Goal: Task Accomplishment & Management: Manage account settings

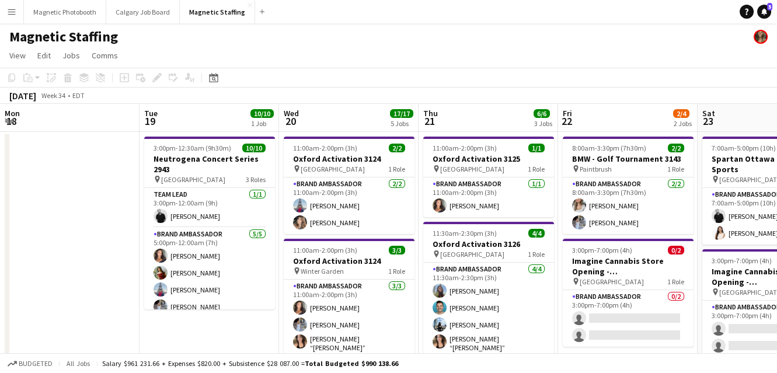
scroll to position [0, 494]
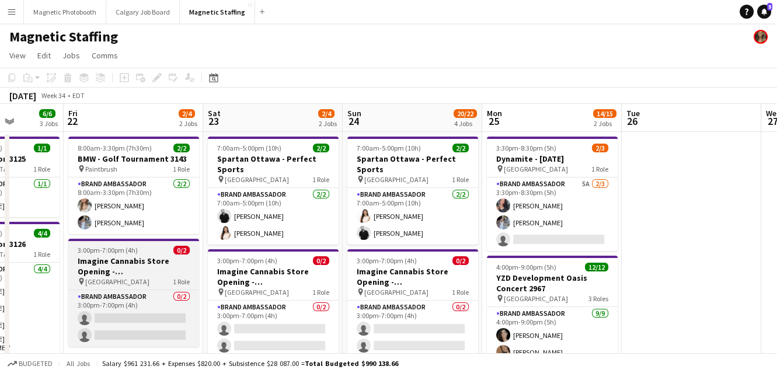
click at [145, 268] on h3 "Imagine Cannabis Store Opening - [GEOGRAPHIC_DATA]" at bounding box center [133, 266] width 131 height 21
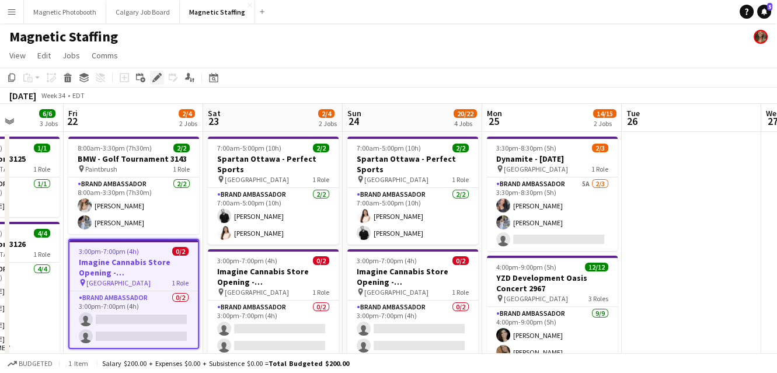
click at [157, 79] on icon "Edit" at bounding box center [156, 77] width 9 height 9
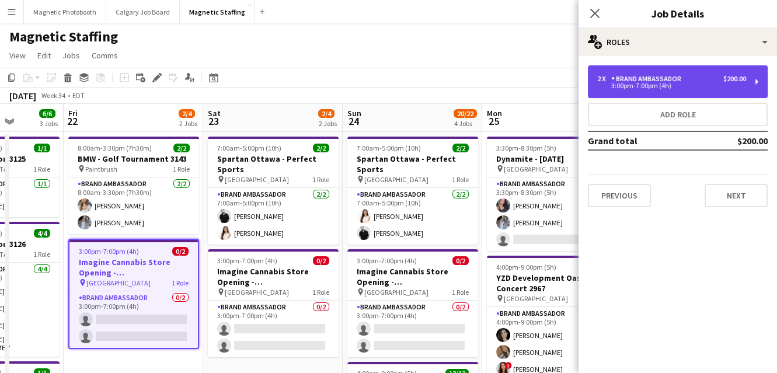
click at [629, 81] on div "Brand Ambassador" at bounding box center [648, 79] width 75 height 8
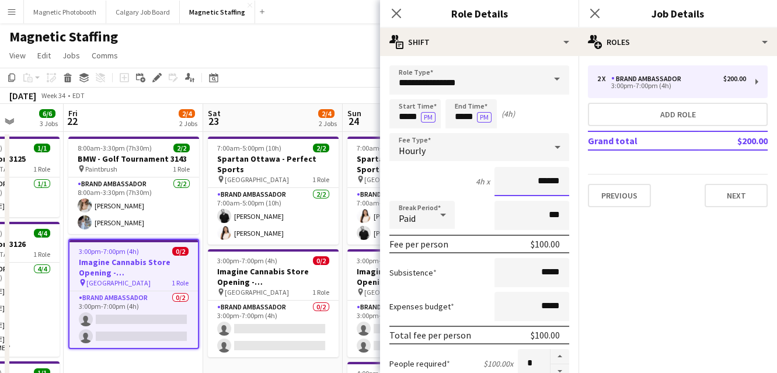
click at [545, 181] on input "******" at bounding box center [531, 181] width 75 height 29
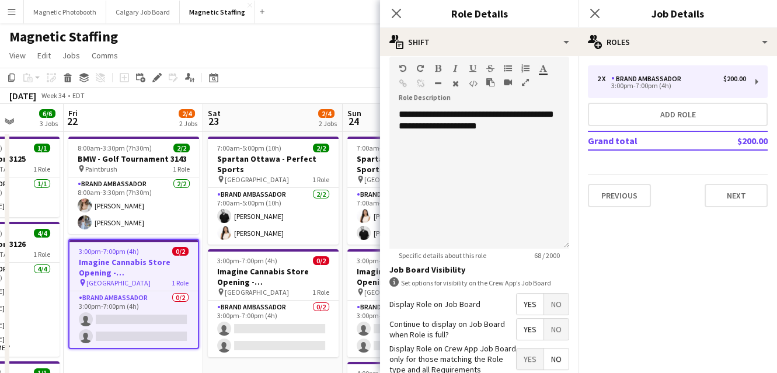
scroll to position [416, 0]
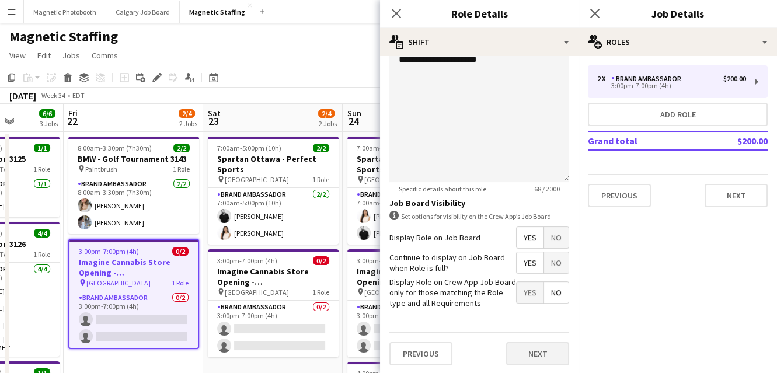
type input "******"
click at [543, 348] on button "Next" at bounding box center [537, 353] width 63 height 23
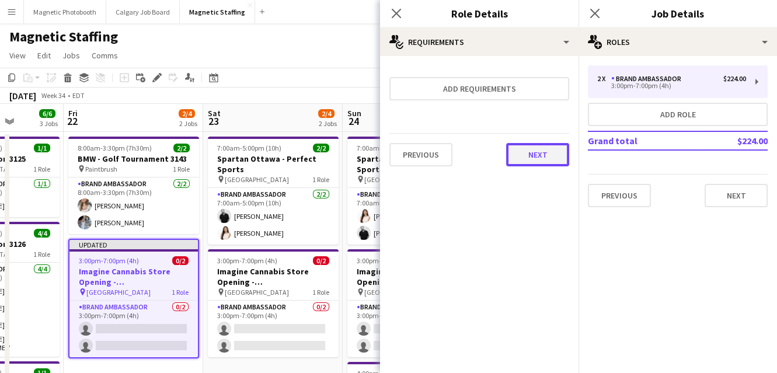
click at [538, 153] on button "Next" at bounding box center [537, 154] width 63 height 23
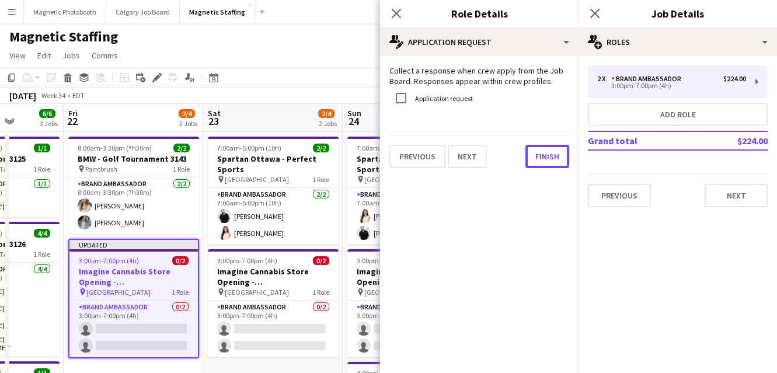
click at [538, 153] on button "Finish" at bounding box center [547, 156] width 44 height 23
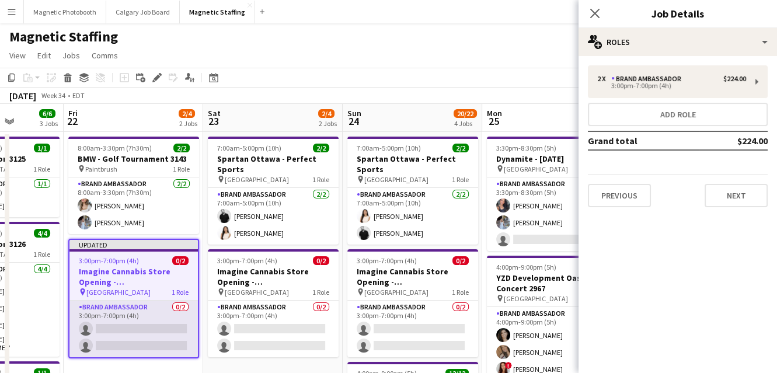
click at [187, 324] on app-card-role "Brand Ambassador 0/2 3:00pm-7:00pm (4h) single-neutral-actions single-neutral-a…" at bounding box center [133, 328] width 128 height 57
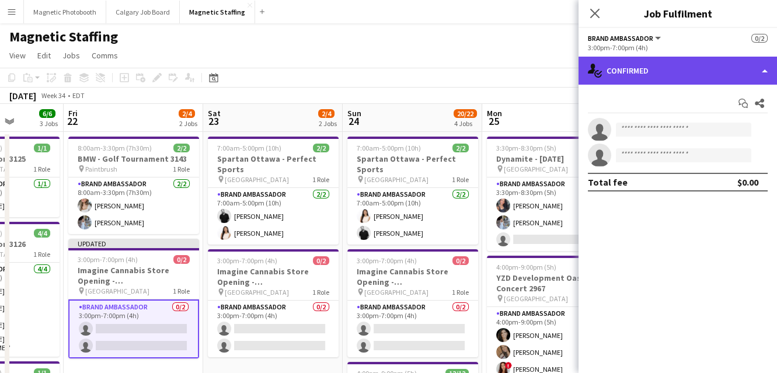
click at [709, 61] on div "single-neutral-actions-check-2 Confirmed" at bounding box center [677, 71] width 198 height 28
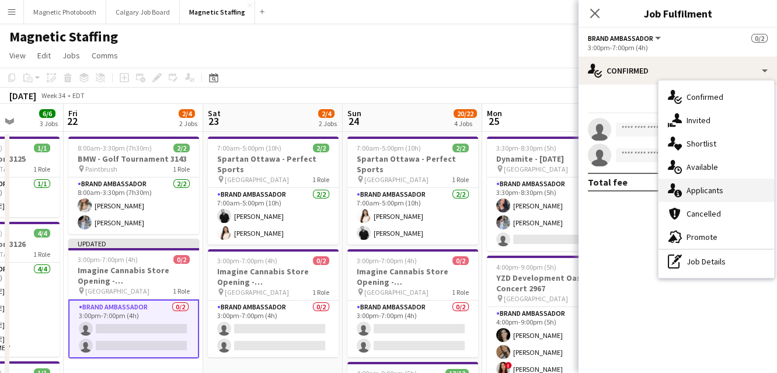
click at [691, 192] on div "single-neutral-actions-information Applicants" at bounding box center [716, 190] width 116 height 23
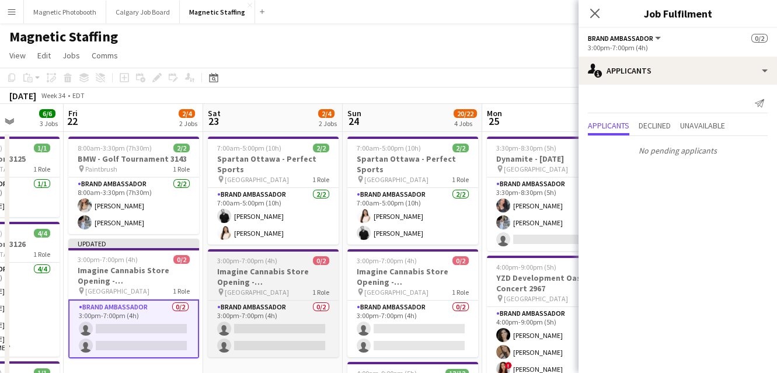
click at [310, 254] on app-job-card "3:00pm-7:00pm (4h) 0/2 Imagine Cannabis Store Opening - [GEOGRAPHIC_DATA] pin V…" at bounding box center [273, 303] width 131 height 108
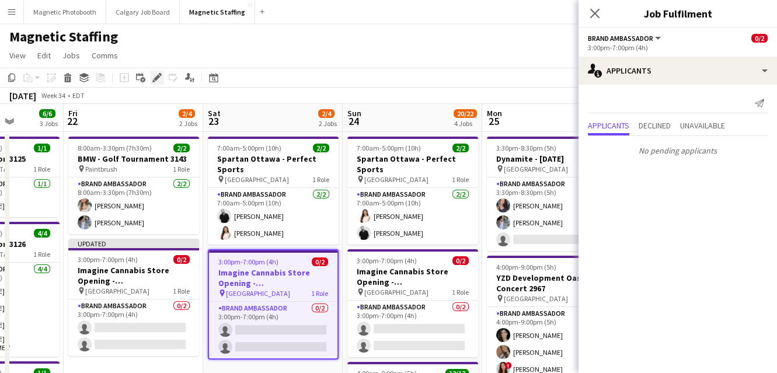
click at [155, 81] on icon at bounding box center [156, 78] width 6 height 6
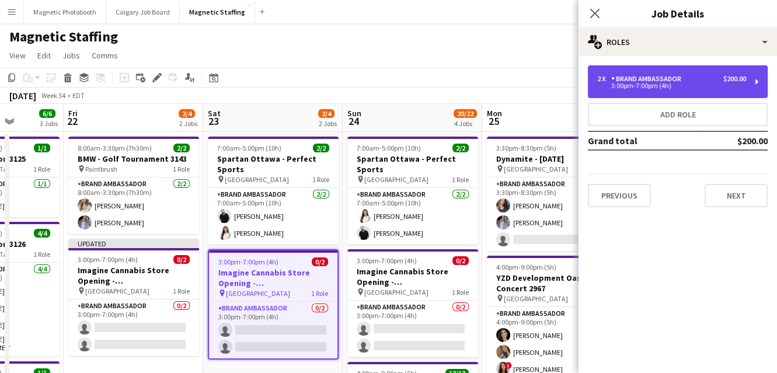
click at [672, 81] on div "Brand Ambassador" at bounding box center [648, 79] width 75 height 8
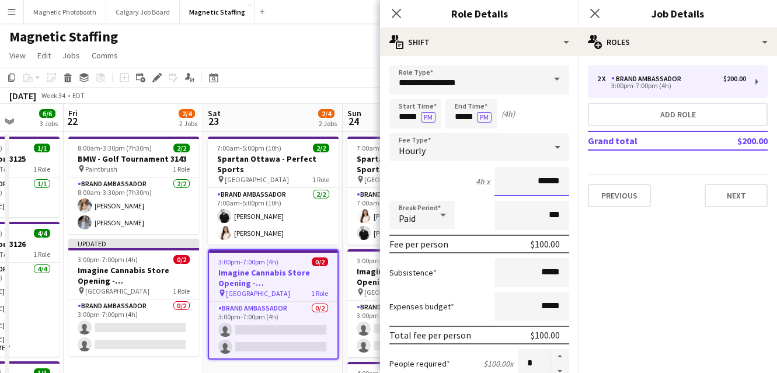
click at [545, 184] on input "******" at bounding box center [531, 181] width 75 height 29
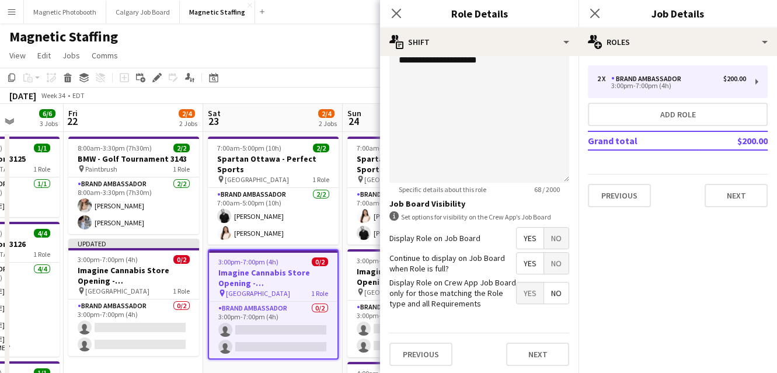
scroll to position [416, 0]
type input "******"
click at [536, 356] on button "Next" at bounding box center [537, 353] width 63 height 23
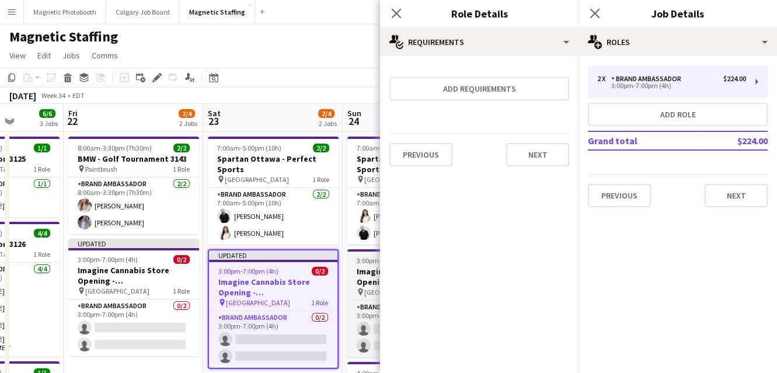
click at [364, 266] on h3 "Imagine Cannabis Store Opening - [GEOGRAPHIC_DATA]" at bounding box center [412, 276] width 131 height 21
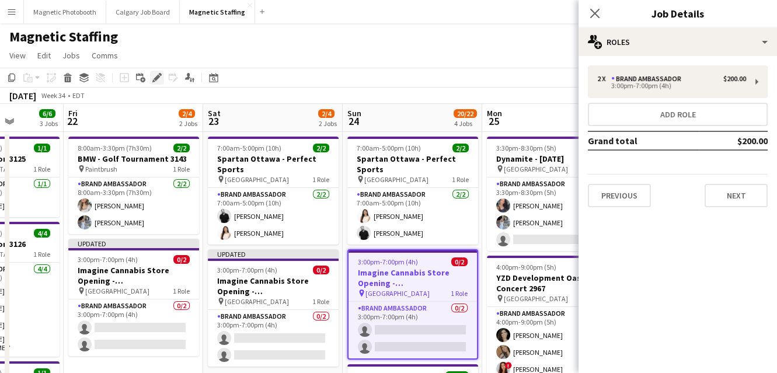
click at [156, 79] on icon at bounding box center [156, 78] width 6 height 6
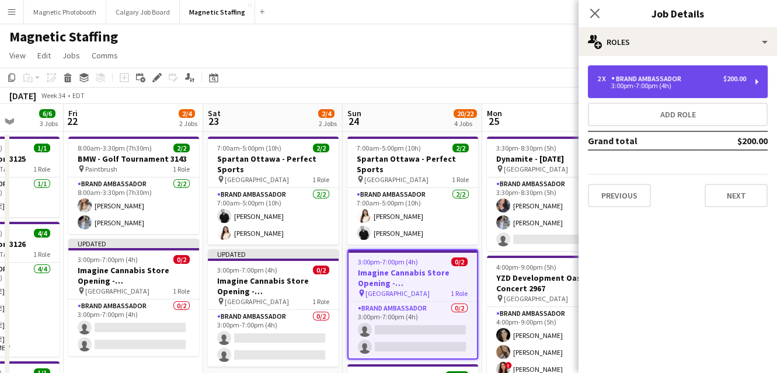
click at [710, 69] on div "2 x Brand Ambassador $200.00 3:00pm-7:00pm (4h)" at bounding box center [677, 81] width 180 height 33
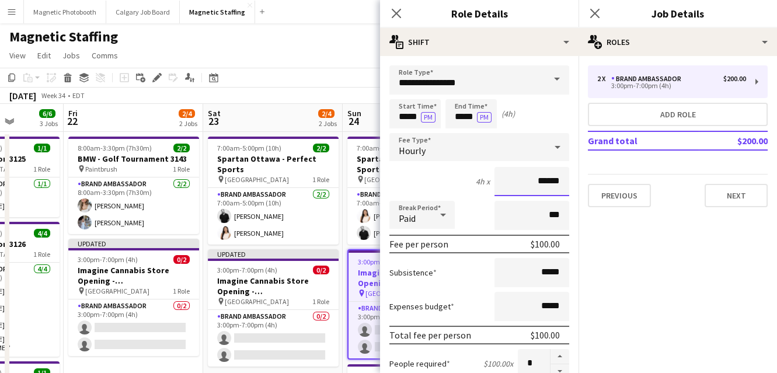
click at [544, 179] on input "******" at bounding box center [531, 181] width 75 height 29
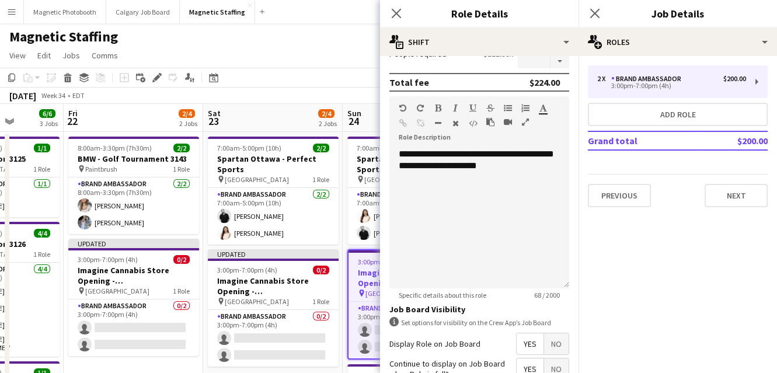
scroll to position [416, 0]
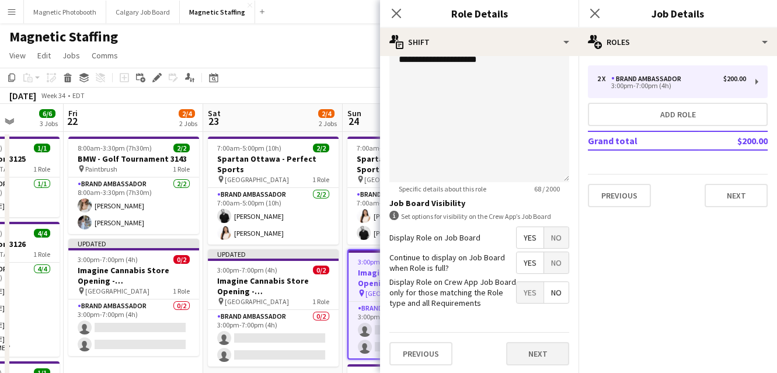
type input "******"
click at [540, 351] on button "Next" at bounding box center [537, 353] width 63 height 23
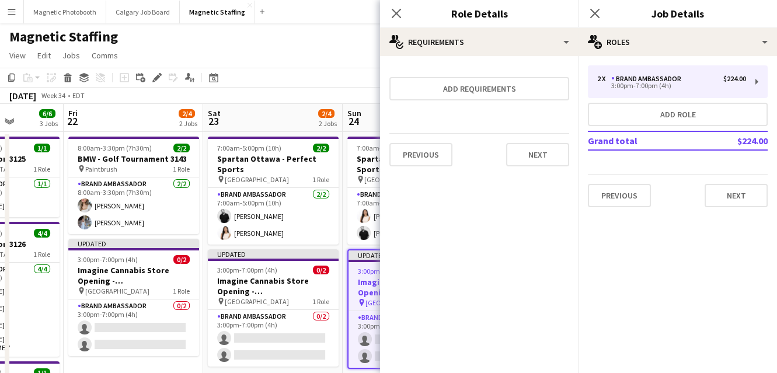
scroll to position [0, 0]
click at [554, 156] on button "Next" at bounding box center [537, 154] width 63 height 23
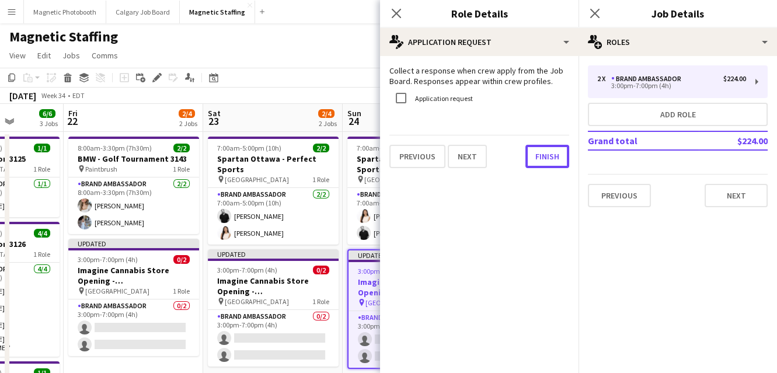
click at [554, 156] on button "Finish" at bounding box center [547, 156] width 44 height 23
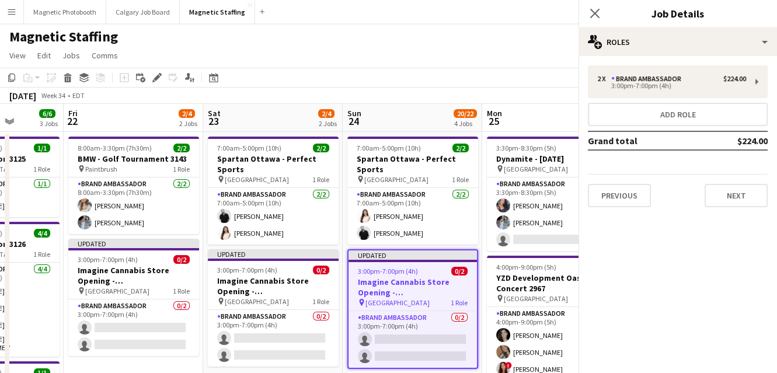
click at [522, 53] on app-page-menu "View Day view expanded Day view collapsed Month view Date picker Jump to [DATE]…" at bounding box center [388, 57] width 777 height 22
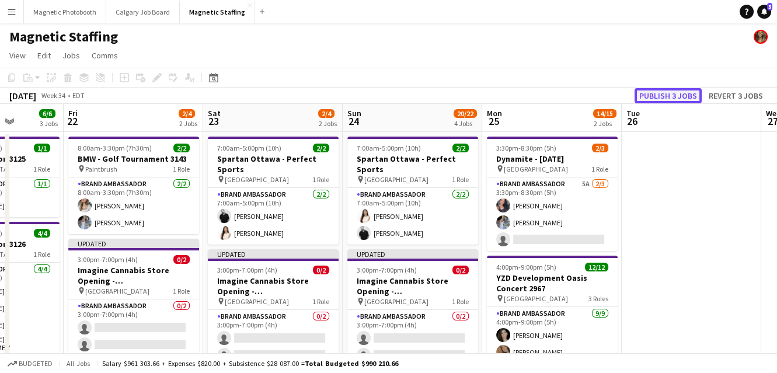
click at [666, 96] on button "Publish 3 jobs" at bounding box center [667, 95] width 67 height 15
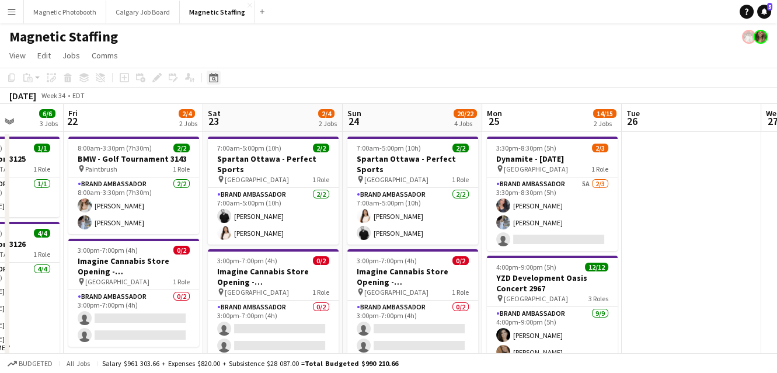
click at [217, 78] on icon "Date picker" at bounding box center [213, 77] width 9 height 9
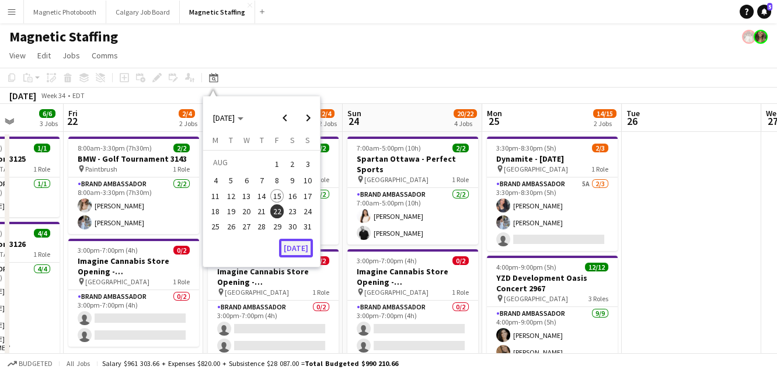
click at [300, 245] on button "[DATE]" at bounding box center [296, 248] width 34 height 19
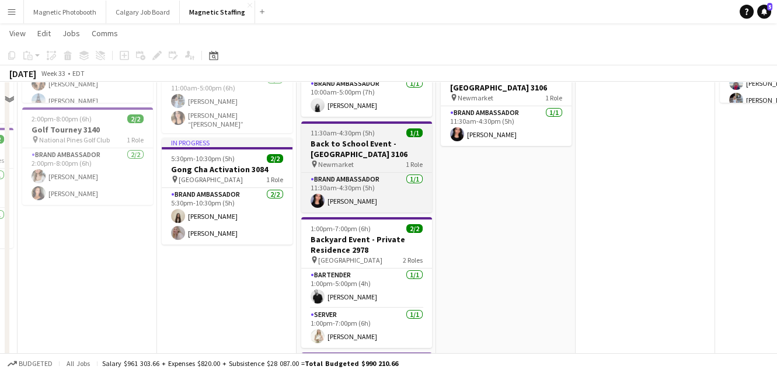
scroll to position [37, 0]
